Goal: Use online tool/utility: Utilize a website feature to perform a specific function

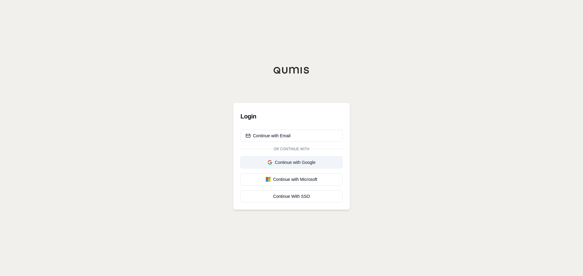
click at [293, 164] on div "Continue with Google" at bounding box center [292, 163] width 92 height 6
click at [304, 134] on button "Continue with Email" at bounding box center [291, 136] width 102 height 12
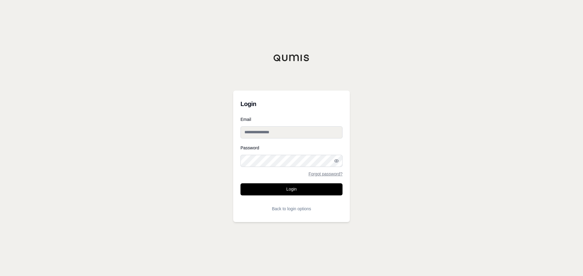
type input "**********"
click at [275, 193] on button "Login" at bounding box center [291, 190] width 102 height 12
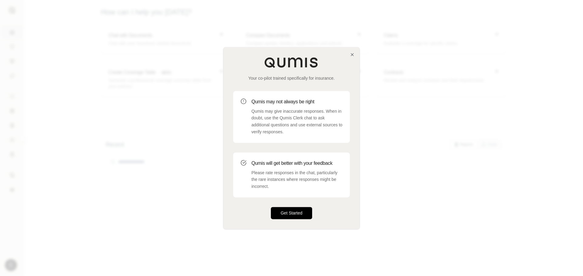
click at [287, 210] on button "Get Started" at bounding box center [291, 213] width 41 height 12
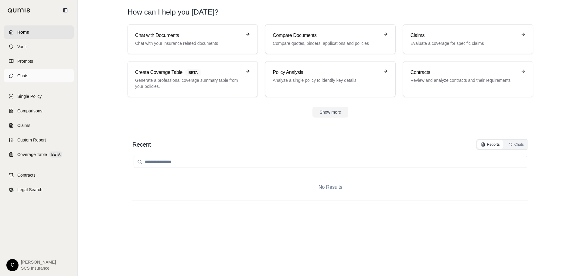
click at [38, 76] on link "Chats" at bounding box center [39, 75] width 70 height 13
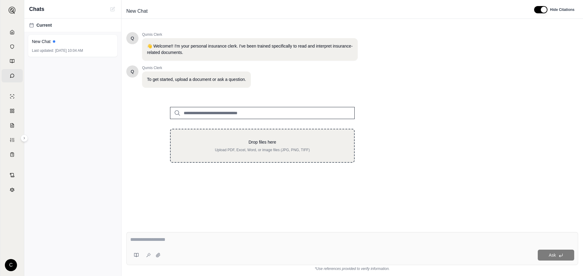
click at [221, 152] on p "Upload PDF, Excel, Word, or image files (JPG, PNG, TIFF)" at bounding box center [262, 150] width 164 height 5
type input "**********"
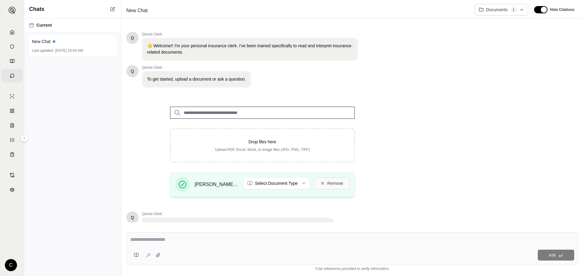
click at [339, 183] on button "Remove" at bounding box center [332, 184] width 36 height 12
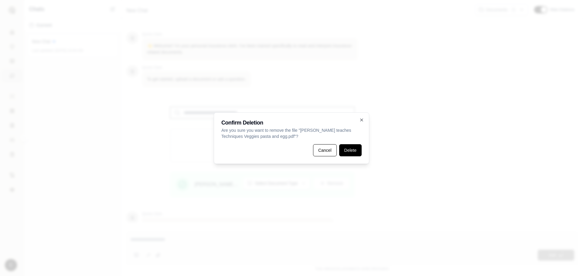
click at [348, 151] on button "Delete" at bounding box center [350, 150] width 22 height 12
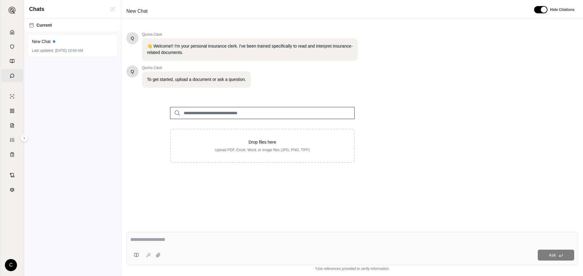
drag, startPoint x: 432, startPoint y: 190, endPoint x: 431, endPoint y: 185, distance: 4.9
click at [432, 189] on div "Q Qumis Clerk 👋 Welcome!! I'm your personal insurance clerk. I've been trained …" at bounding box center [352, 124] width 452 height 195
